Goal: Navigation & Orientation: Understand site structure

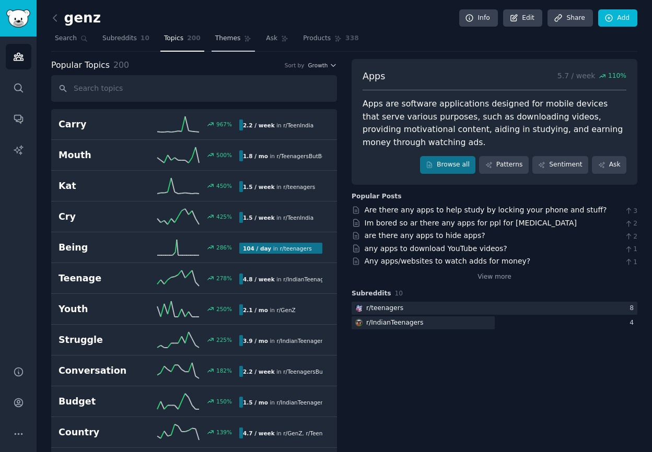
click at [217, 35] on span "Themes" at bounding box center [228, 38] width 26 height 9
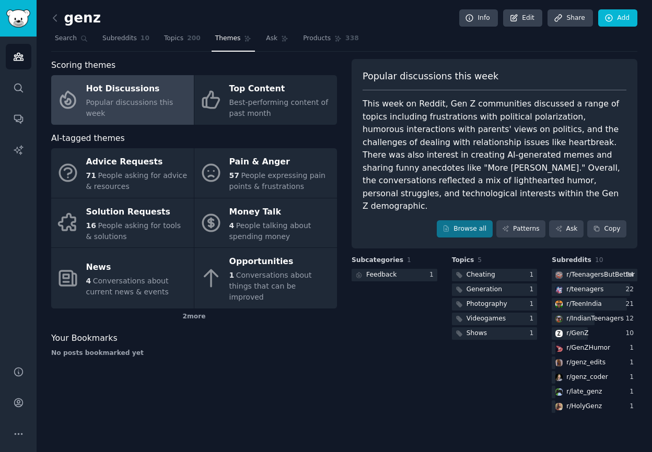
click at [458, 383] on div "Topics 5 Cheating 1 Generation 1 Photography 1 Videogames 1 Shows 1" at bounding box center [495, 335] width 86 height 159
click at [476, 223] on link "Browse all" at bounding box center [465, 229] width 56 height 18
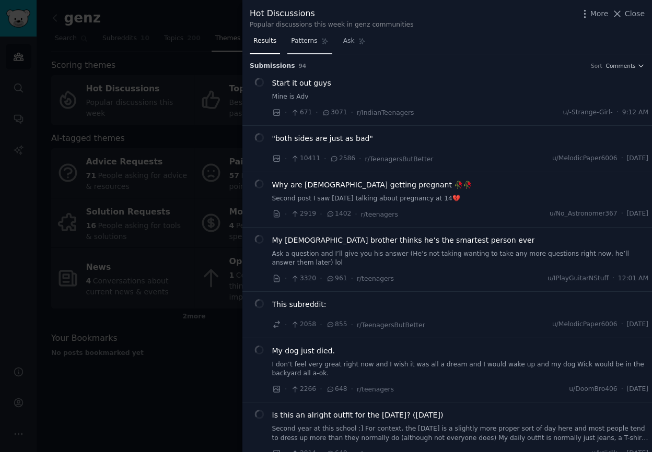
click at [322, 46] on link "Patterns" at bounding box center [309, 43] width 44 height 21
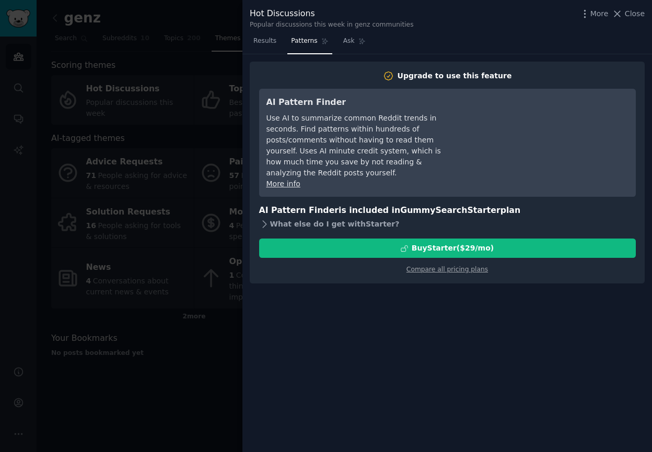
click at [270, 219] on div "What else do I get with Starter ?" at bounding box center [447, 224] width 377 height 15
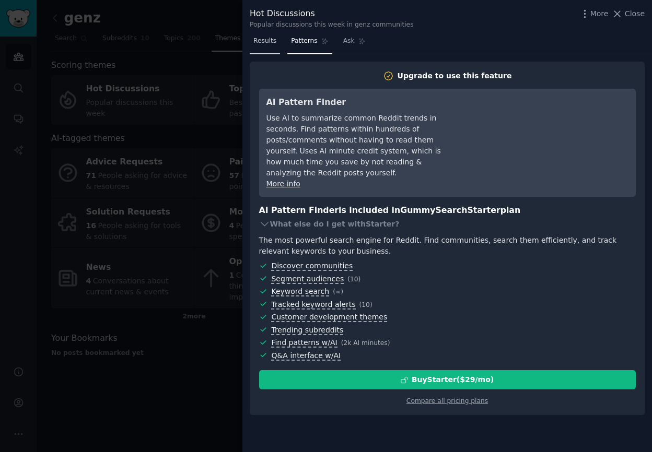
click at [270, 44] on span "Results" at bounding box center [264, 41] width 23 height 9
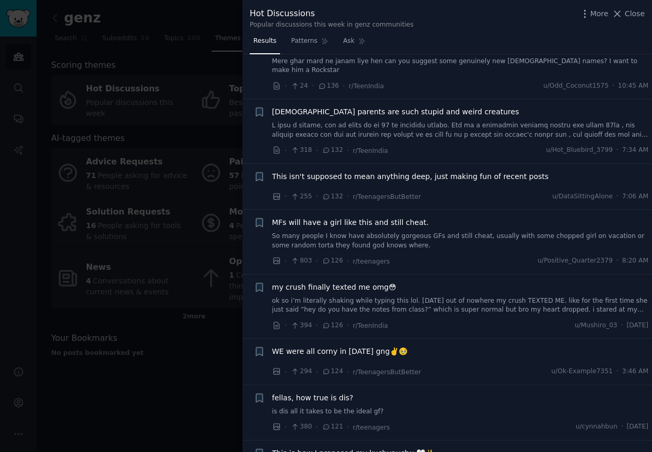
scroll to position [1293, 0]
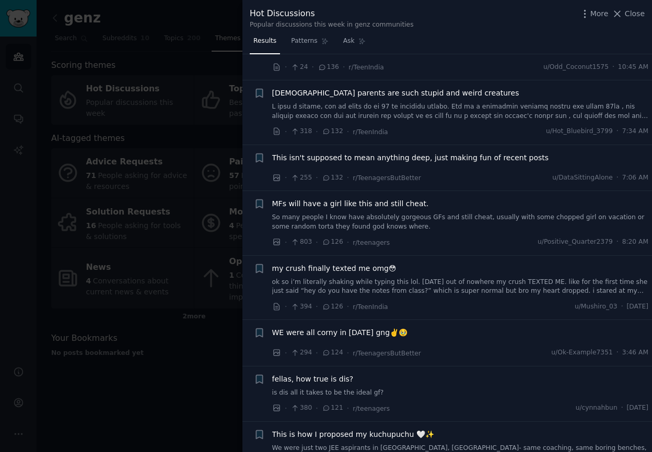
click at [191, 282] on div at bounding box center [326, 226] width 652 height 452
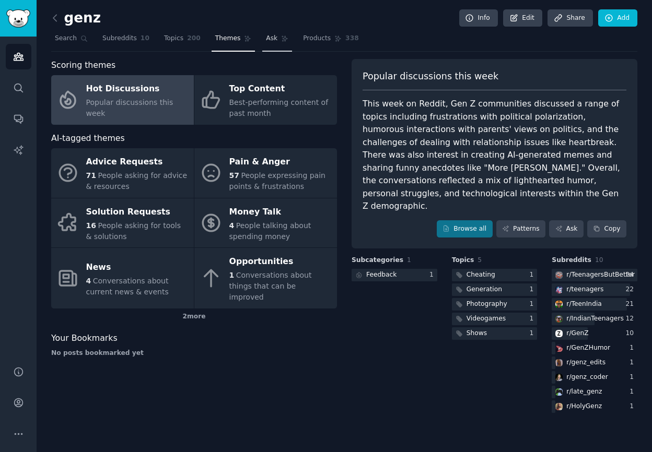
click at [275, 37] on link "Ask" at bounding box center [277, 40] width 30 height 21
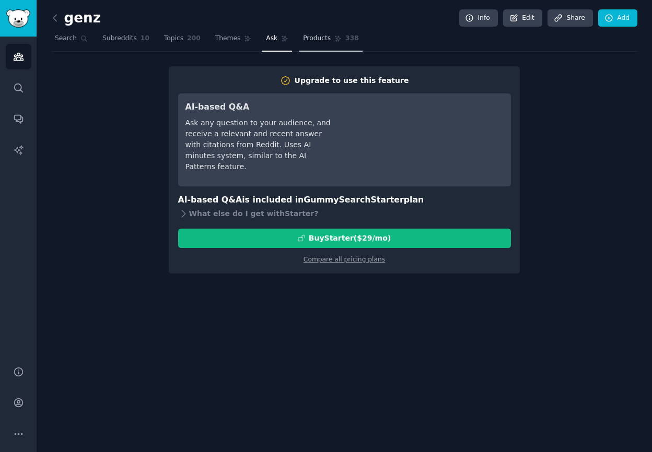
click at [308, 38] on span "Products" at bounding box center [317, 38] width 28 height 9
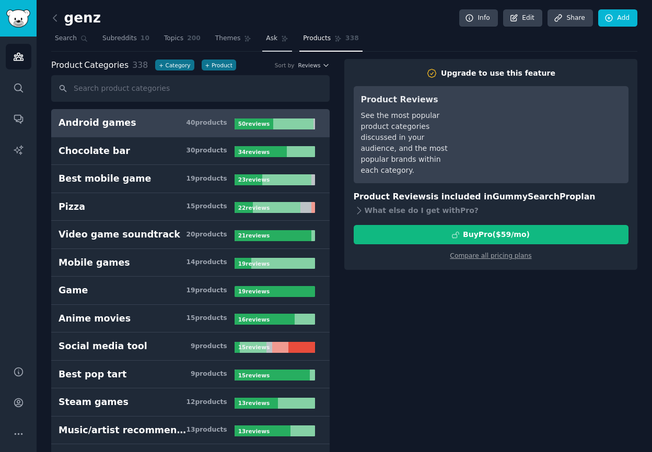
click at [284, 35] on icon at bounding box center [284, 38] width 7 height 7
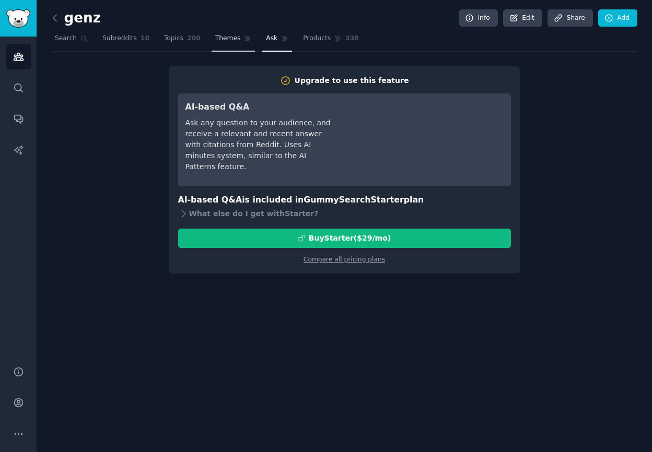
click at [226, 38] on span "Themes" at bounding box center [228, 38] width 26 height 9
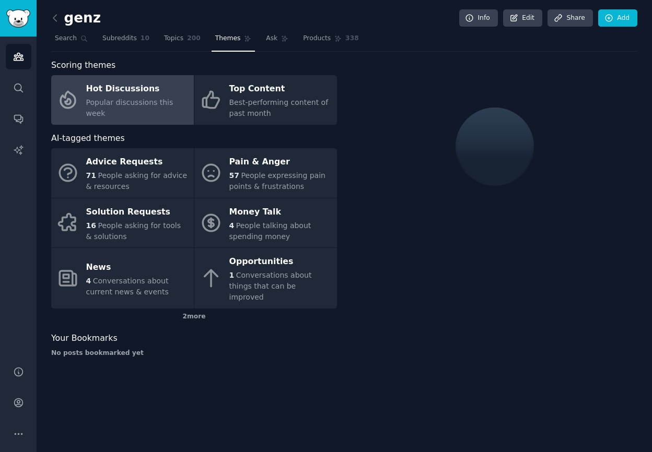
drag, startPoint x: 183, startPoint y: 41, endPoint x: 93, endPoint y: 37, distance: 90.4
click at [183, 41] on link "Topics 200" at bounding box center [182, 40] width 44 height 21
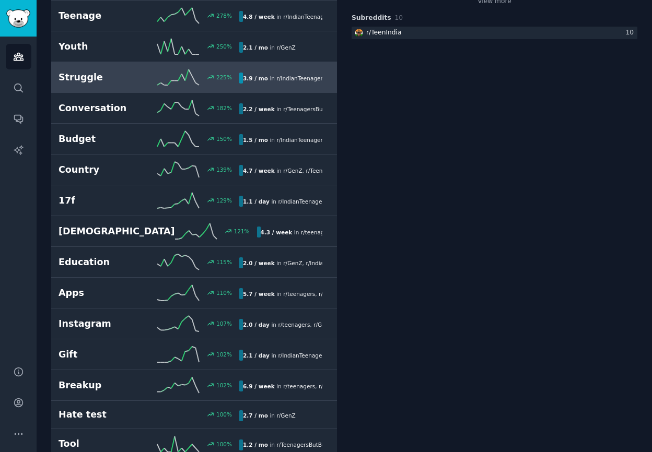
scroll to position [292, 0]
